Goal: Navigation & Orientation: Find specific page/section

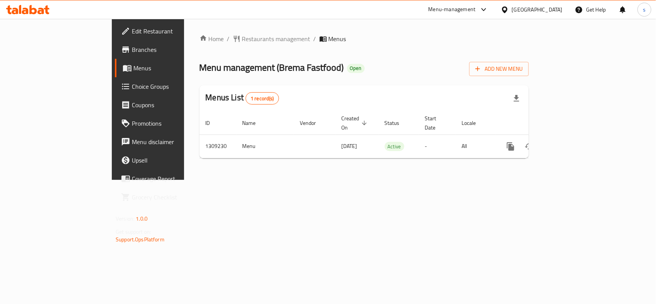
click at [544, 10] on div "[GEOGRAPHIC_DATA]" at bounding box center [537, 9] width 51 height 8
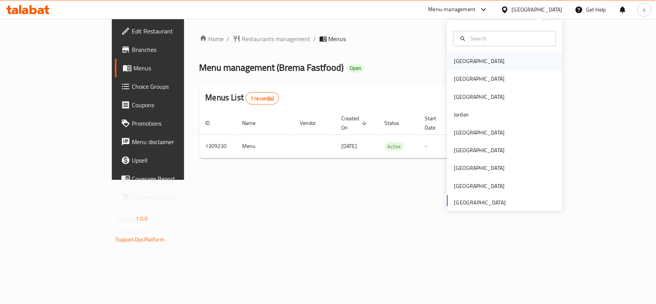
click at [454, 65] on div "[GEOGRAPHIC_DATA]" at bounding box center [479, 61] width 51 height 8
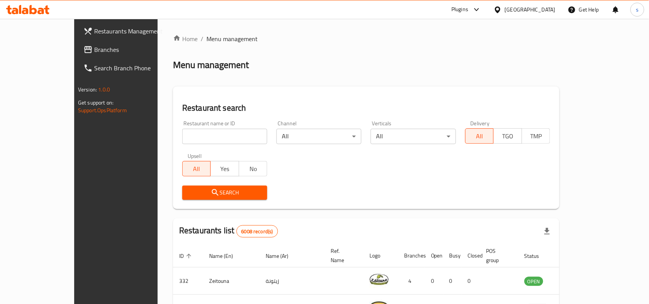
click at [551, 10] on div "[GEOGRAPHIC_DATA]" at bounding box center [529, 9] width 51 height 8
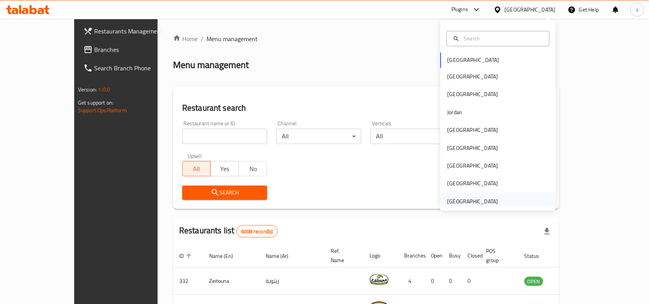
click at [460, 202] on div "[GEOGRAPHIC_DATA]" at bounding box center [472, 201] width 51 height 8
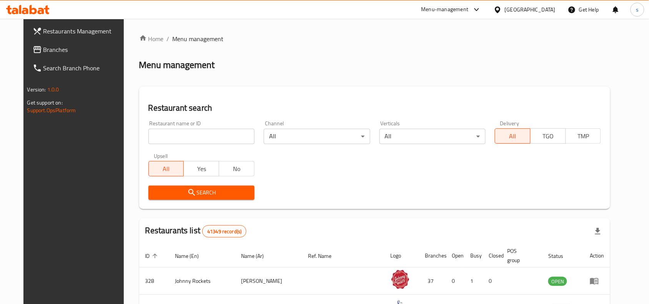
click at [43, 45] on span "Branches" at bounding box center [84, 49] width 82 height 9
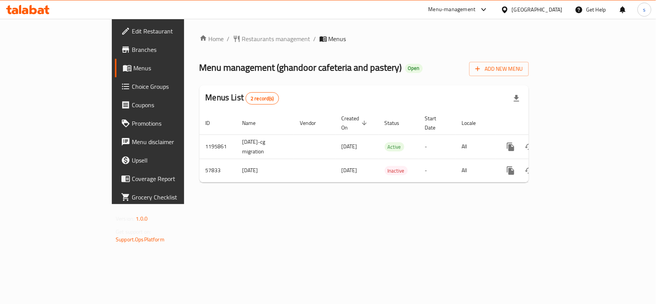
click at [551, 12] on div "[GEOGRAPHIC_DATA]" at bounding box center [537, 9] width 51 height 8
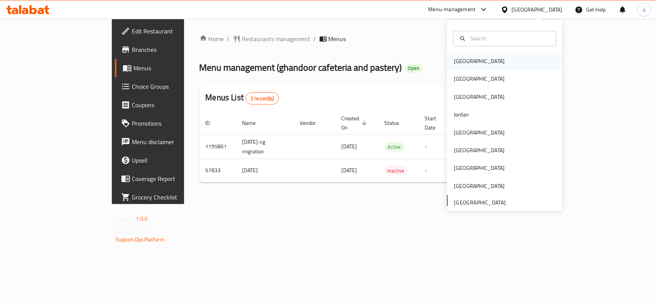
click at [473, 60] on div "[GEOGRAPHIC_DATA]" at bounding box center [504, 62] width 115 height 18
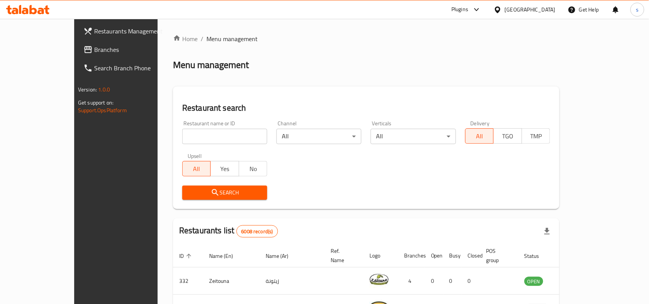
click at [94, 50] on span "Branches" at bounding box center [135, 49] width 82 height 9
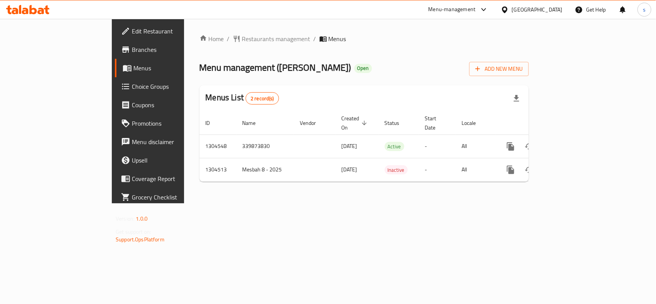
click at [561, 7] on div "[GEOGRAPHIC_DATA]" at bounding box center [537, 9] width 51 height 8
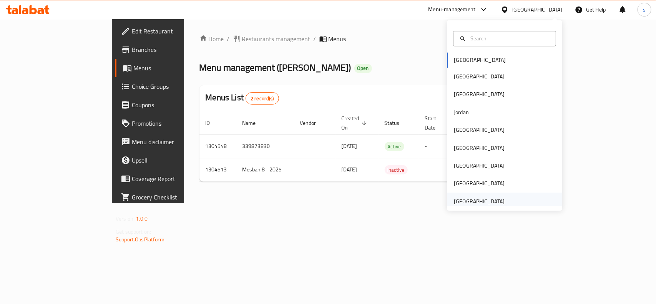
click at [460, 204] on div "[GEOGRAPHIC_DATA]" at bounding box center [479, 201] width 51 height 8
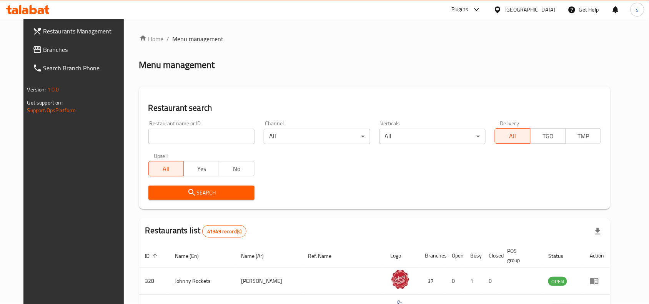
click at [45, 51] on span "Branches" at bounding box center [84, 49] width 82 height 9
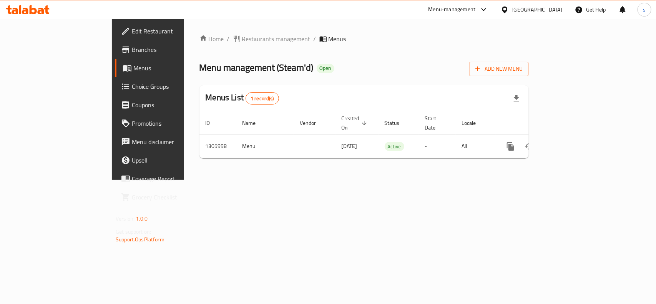
click at [551, 8] on div "[GEOGRAPHIC_DATA]" at bounding box center [537, 9] width 51 height 8
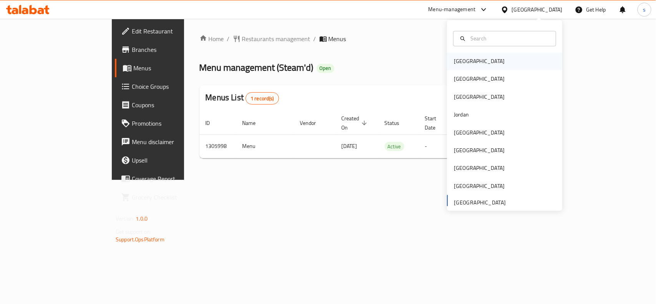
click at [454, 60] on div "[GEOGRAPHIC_DATA]" at bounding box center [479, 61] width 51 height 8
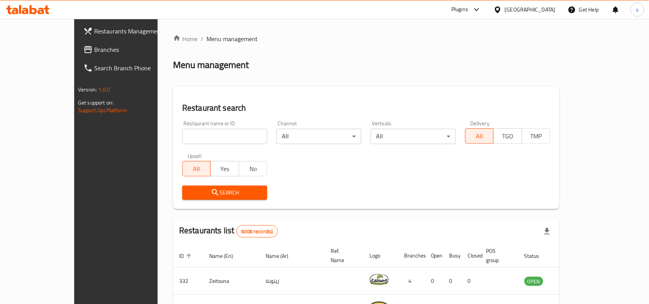
click at [544, 9] on div "[GEOGRAPHIC_DATA]" at bounding box center [529, 9] width 51 height 8
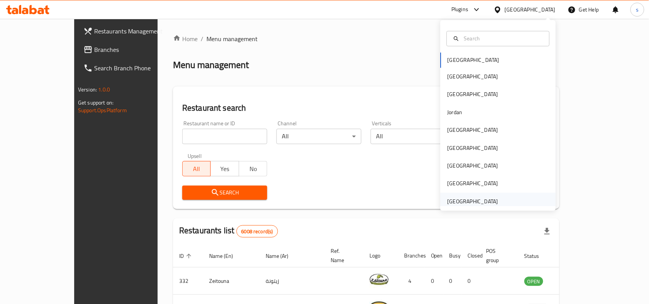
click at [463, 199] on div "[GEOGRAPHIC_DATA]" at bounding box center [472, 201] width 51 height 8
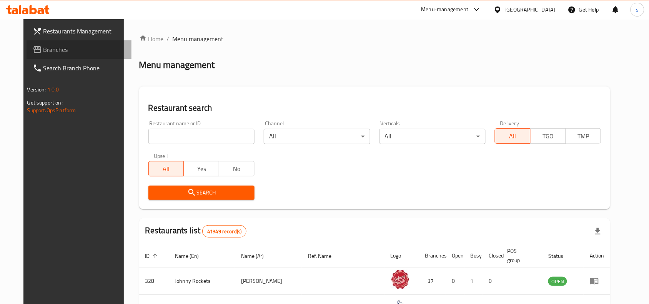
click at [43, 47] on span "Branches" at bounding box center [84, 49] width 82 height 9
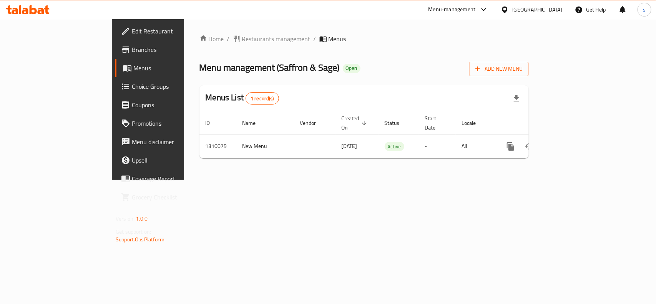
click at [533, 9] on div "[GEOGRAPHIC_DATA]" at bounding box center [537, 9] width 51 height 8
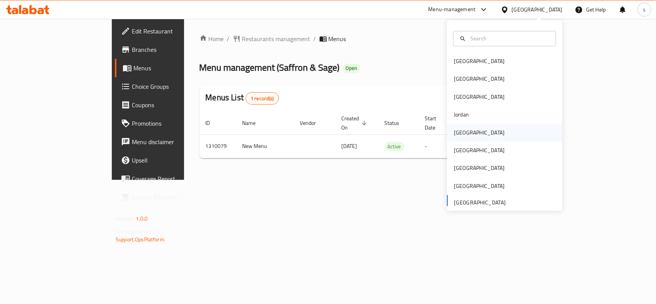
click at [454, 133] on div "[GEOGRAPHIC_DATA]" at bounding box center [479, 132] width 51 height 8
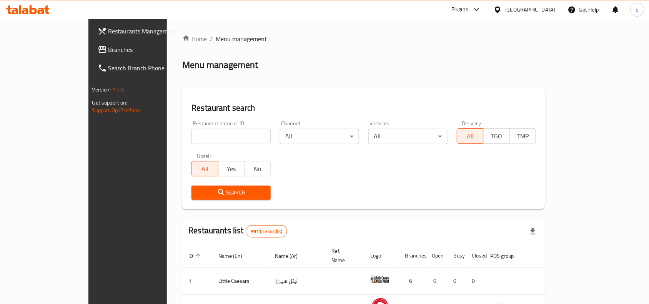
click at [108, 49] on span "Branches" at bounding box center [149, 49] width 82 height 9
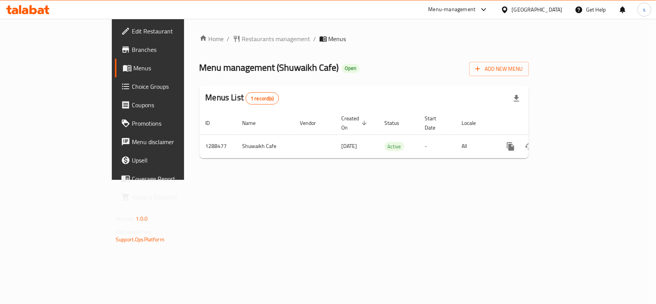
click at [558, 12] on div "[GEOGRAPHIC_DATA]" at bounding box center [537, 9] width 51 height 8
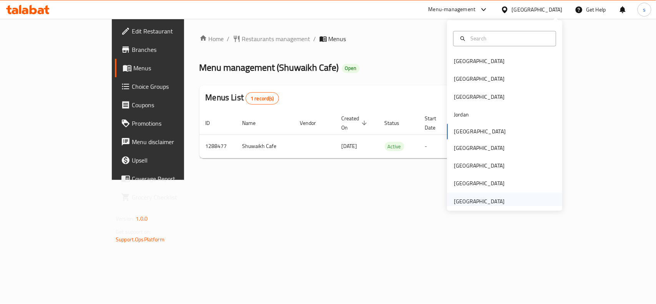
click at [477, 204] on div "[GEOGRAPHIC_DATA]" at bounding box center [479, 201] width 51 height 8
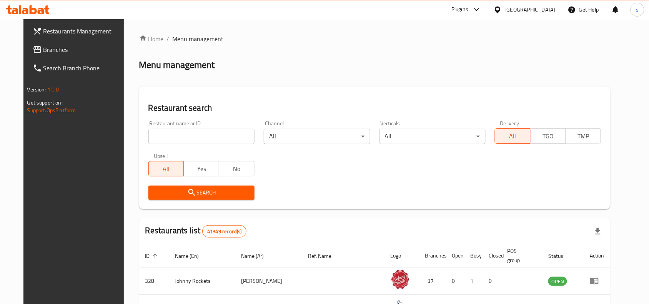
click at [43, 49] on span "Branches" at bounding box center [84, 49] width 82 height 9
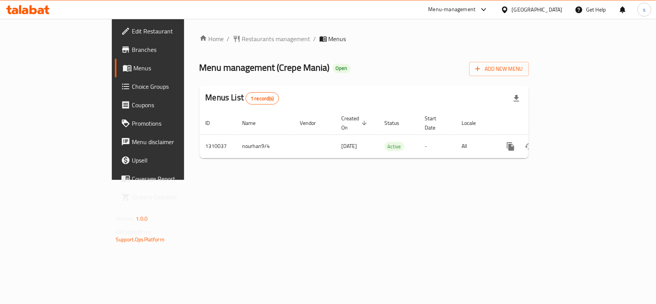
click at [527, 7] on div "[GEOGRAPHIC_DATA]" at bounding box center [537, 9] width 51 height 8
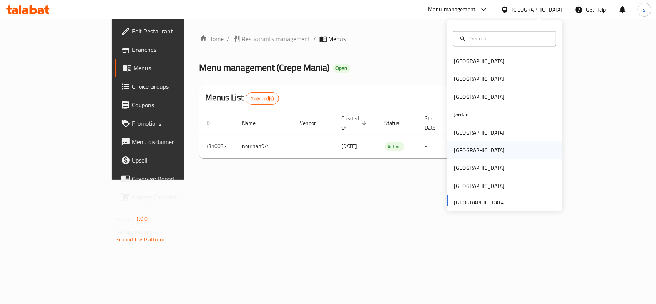
click at [454, 151] on div "[GEOGRAPHIC_DATA]" at bounding box center [479, 150] width 51 height 8
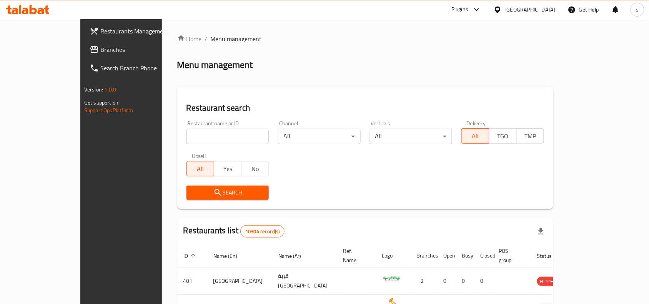
click at [100, 52] on span "Branches" at bounding box center [141, 49] width 82 height 9
